Goal: Information Seeking & Learning: Learn about a topic

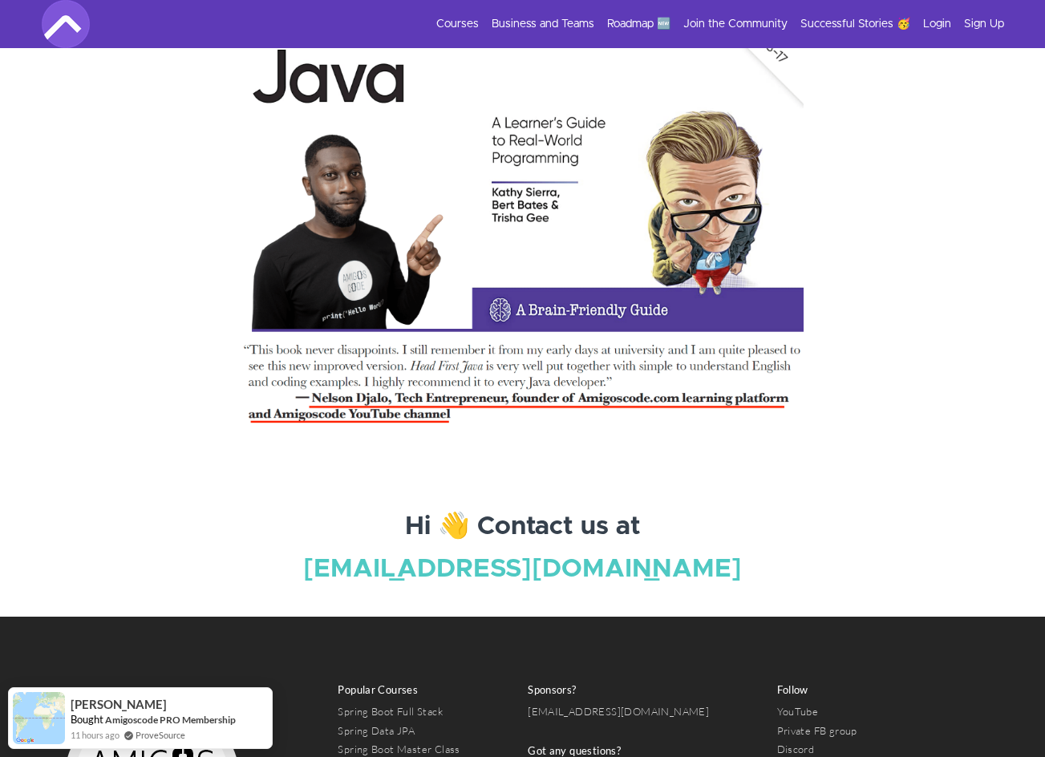
scroll to position [5776, 0]
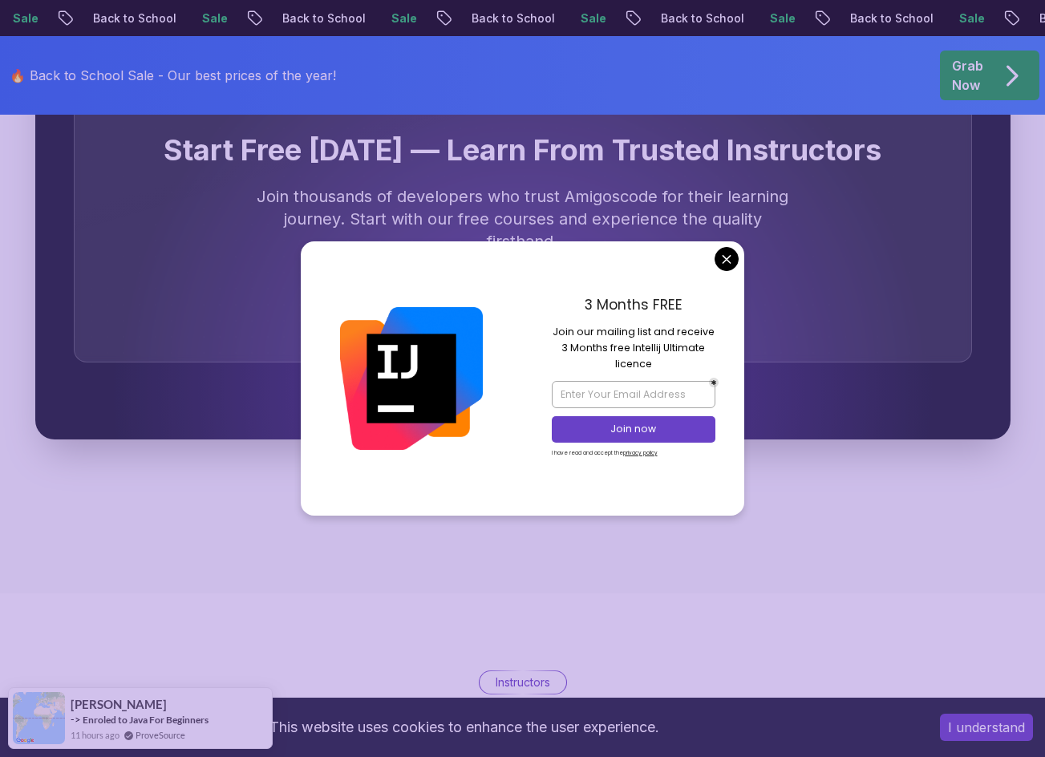
scroll to position [5295, 0]
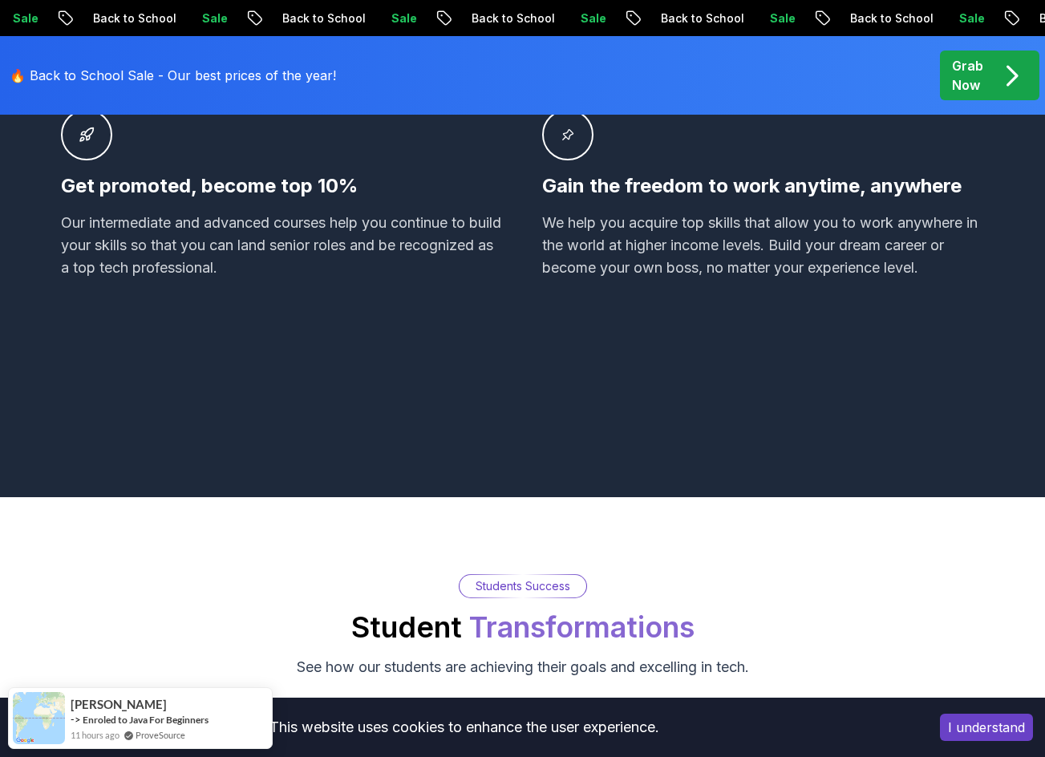
scroll to position [0, 0]
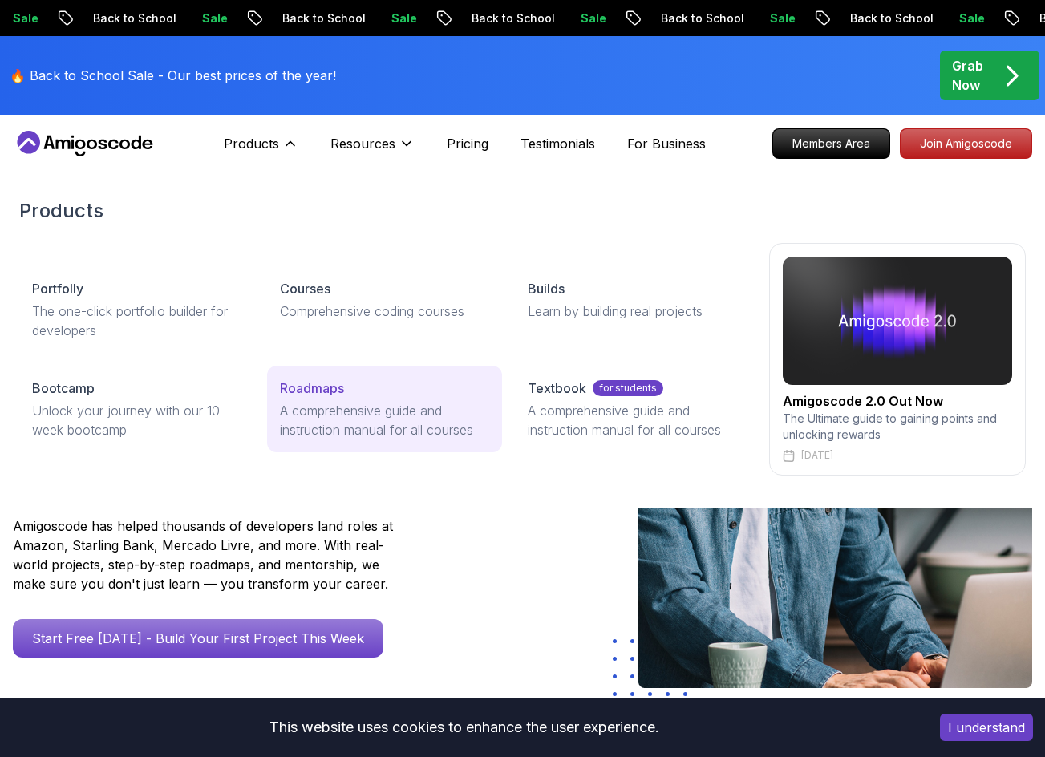
click at [355, 396] on div "Roadmaps" at bounding box center [384, 388] width 209 height 19
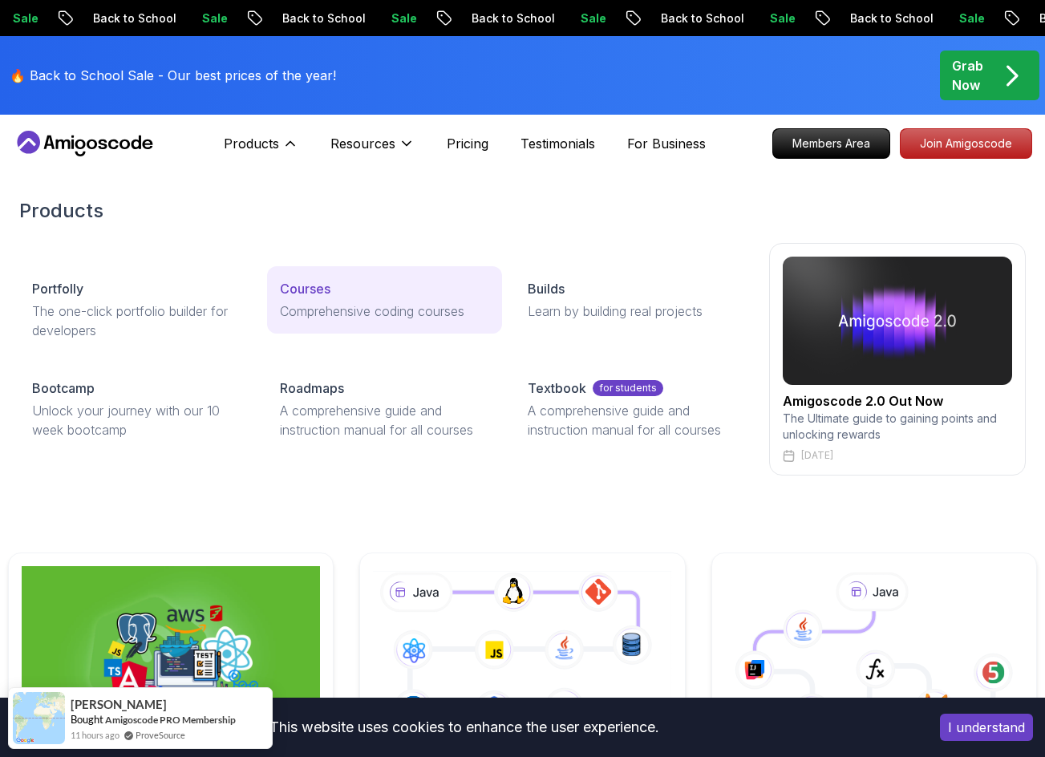
click at [322, 294] on p "Courses" at bounding box center [305, 288] width 51 height 19
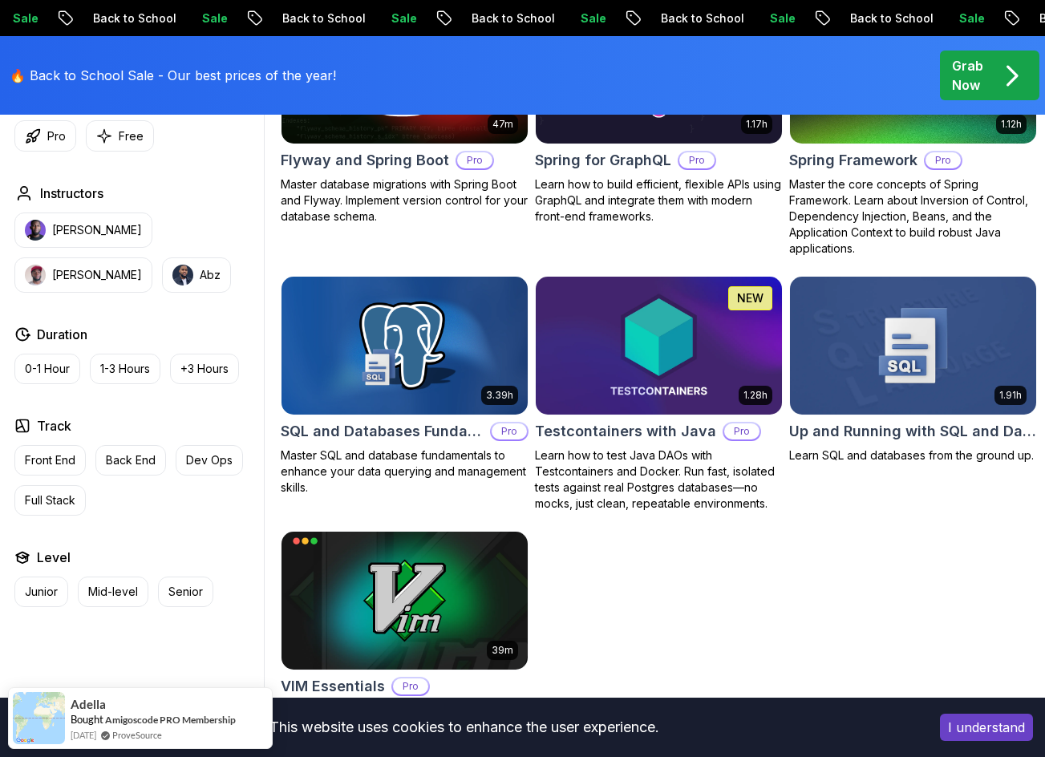
scroll to position [3931, 0]
